Goal: Task Accomplishment & Management: Use online tool/utility

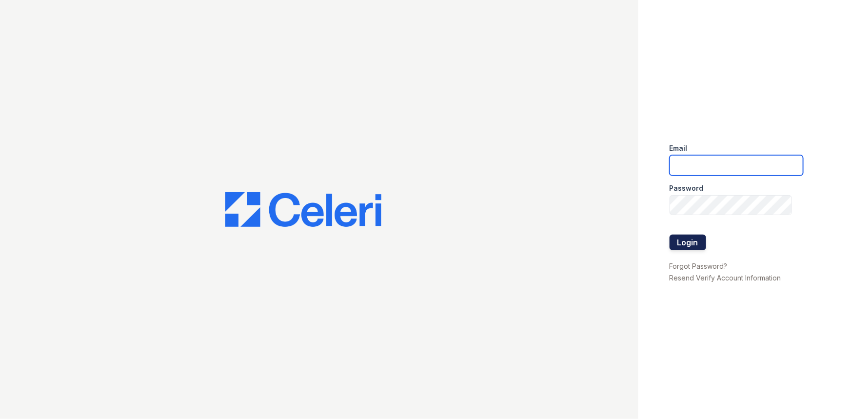
type input "[EMAIL_ADDRESS][DOMAIN_NAME]"
click at [694, 244] on button "Login" at bounding box center [688, 243] width 37 height 16
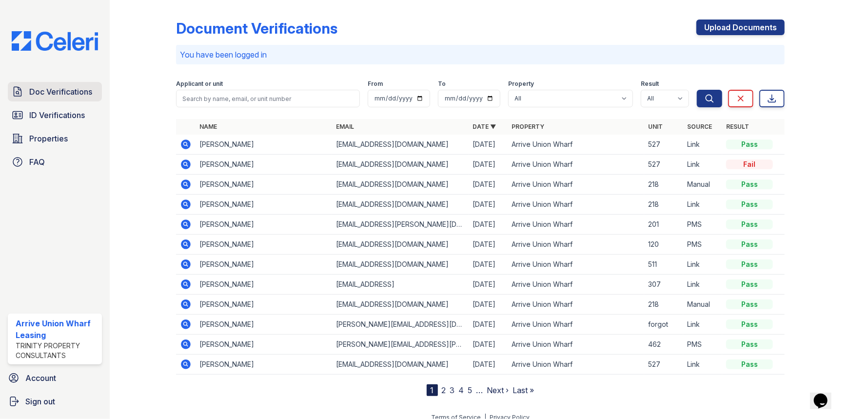
click at [51, 92] on span "Doc Verifications" at bounding box center [60, 92] width 63 height 12
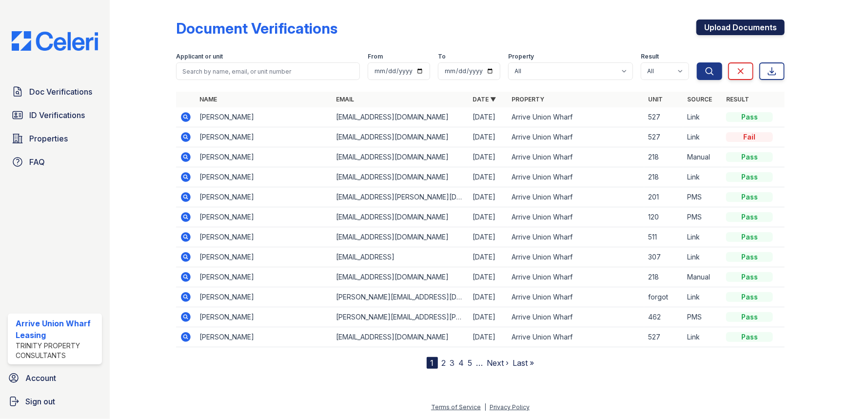
click at [716, 32] on link "Upload Documents" at bounding box center [741, 28] width 88 height 16
